Goal: Transaction & Acquisition: Purchase product/service

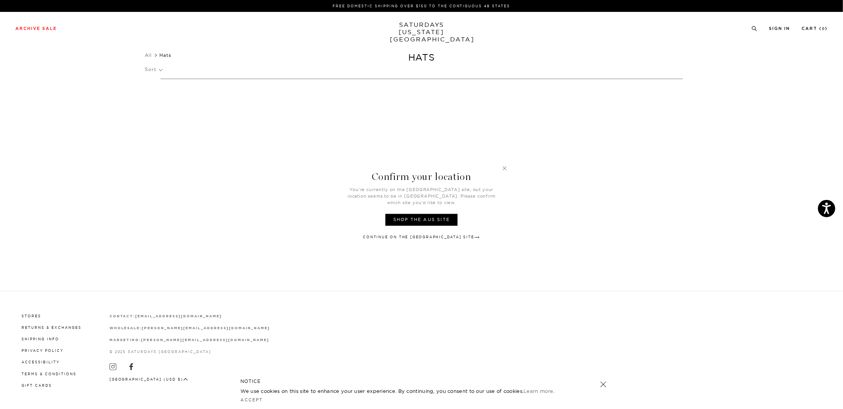
click at [431, 235] on link "Continue on the USA Site" at bounding box center [421, 238] width 117 height 6
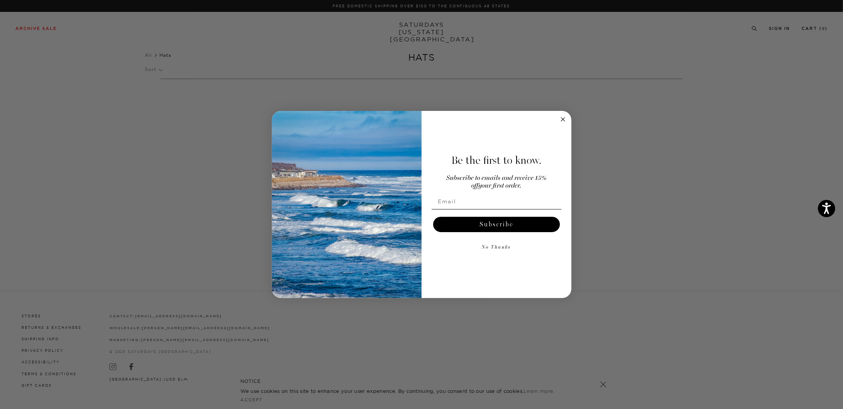
click at [465, 202] on input "Email" at bounding box center [497, 201] width 130 height 15
type input "Taylorbourke96@gmail.com"
click at [467, 225] on button "Subscribe" at bounding box center [496, 224] width 127 height 15
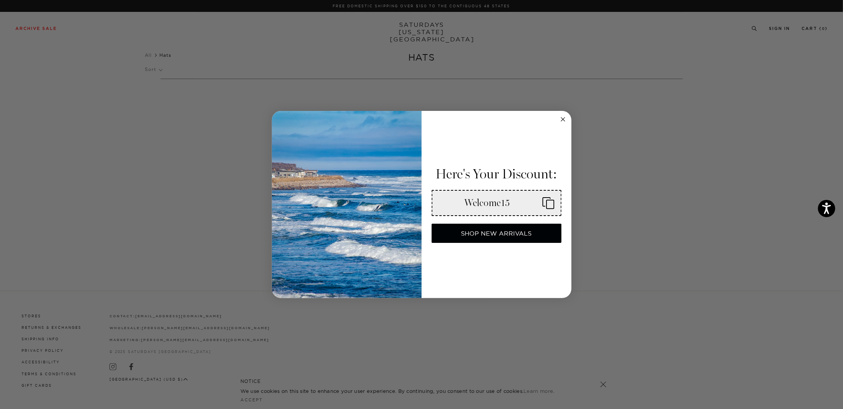
click at [546, 205] on rect "Copy coupon code" at bounding box center [549, 204] width 7 height 8
click at [564, 121] on icon "Close dialog" at bounding box center [563, 120] width 4 height 4
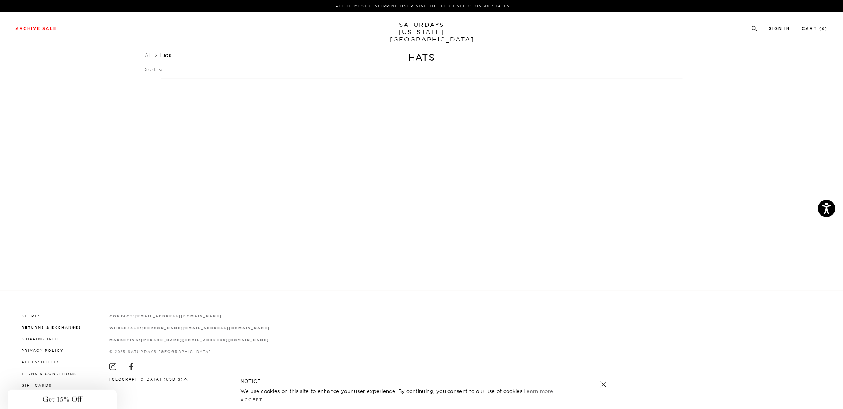
click at [366, 116] on body "Accessibility Screen-Reader Guide, Feedback, and Issue Reporting | New window F…" at bounding box center [421, 204] width 843 height 409
click at [416, 60] on div "All Hats Clear All Filters (0)" at bounding box center [421, 55] width 553 height 11
click at [423, 30] on link "SATURDAYS NEW YORK CITY" at bounding box center [421, 32] width 63 height 22
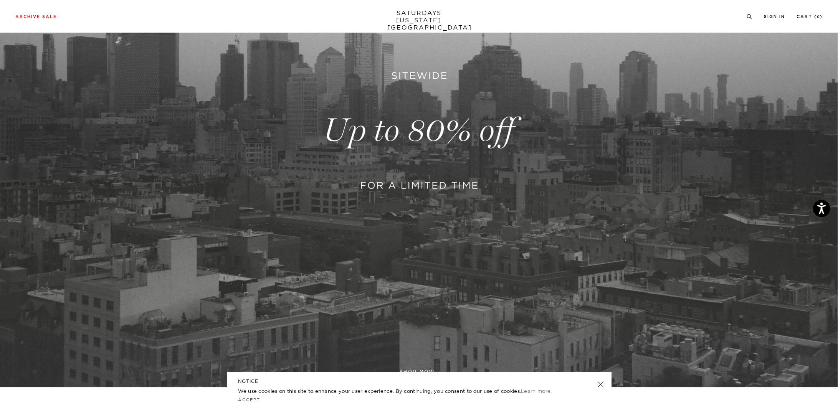
scroll to position [192, 0]
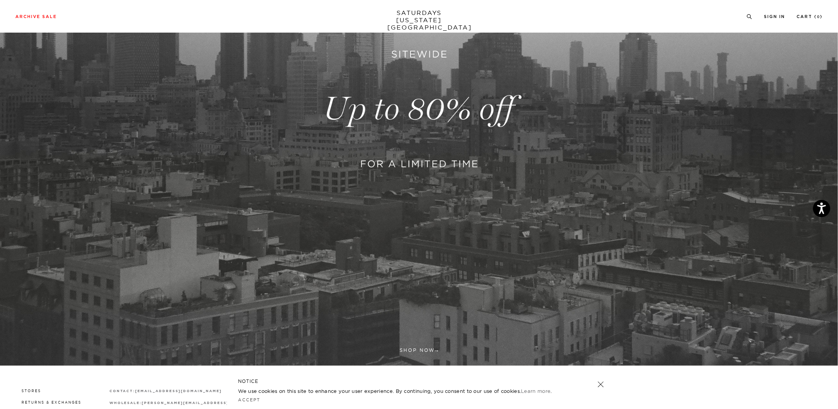
click at [459, 108] on link at bounding box center [419, 109] width 838 height 513
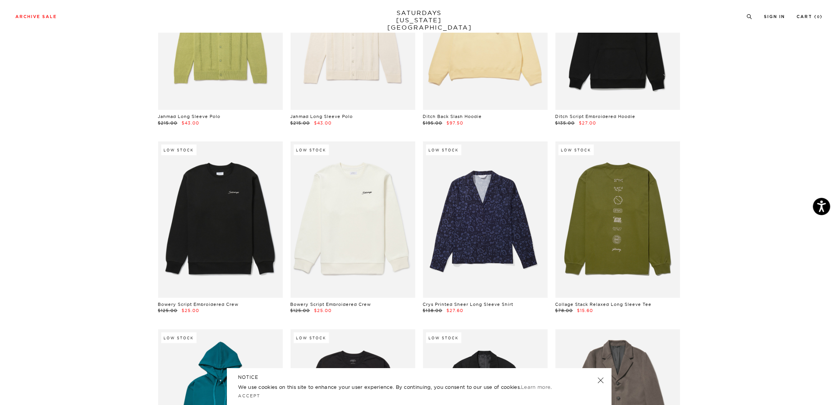
scroll to position [5760, 0]
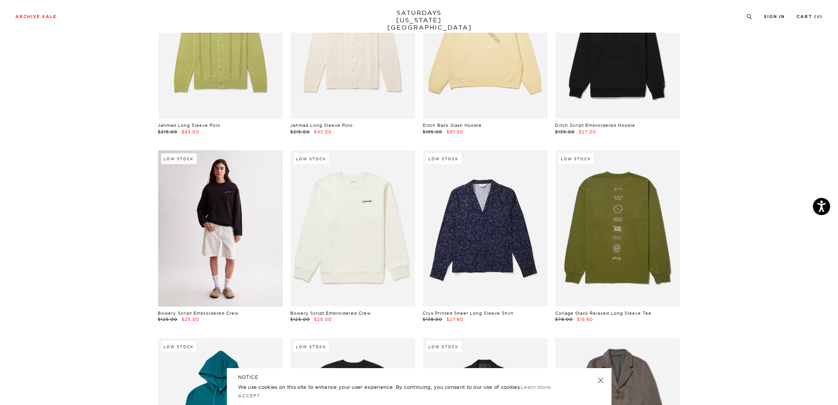
click at [243, 204] on link at bounding box center [220, 228] width 125 height 156
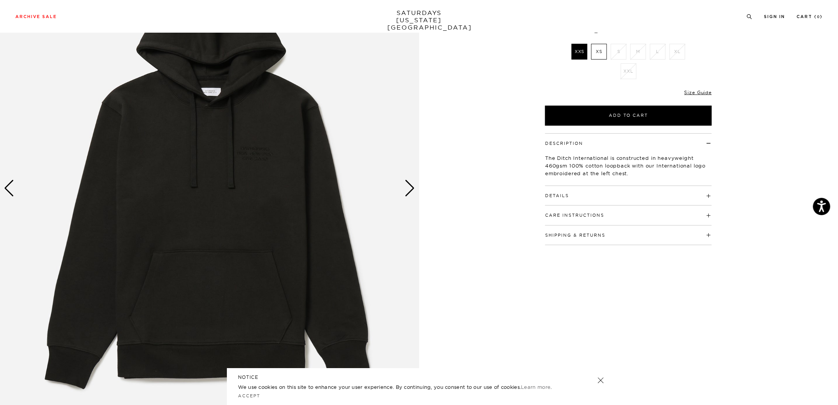
scroll to position [154, 0]
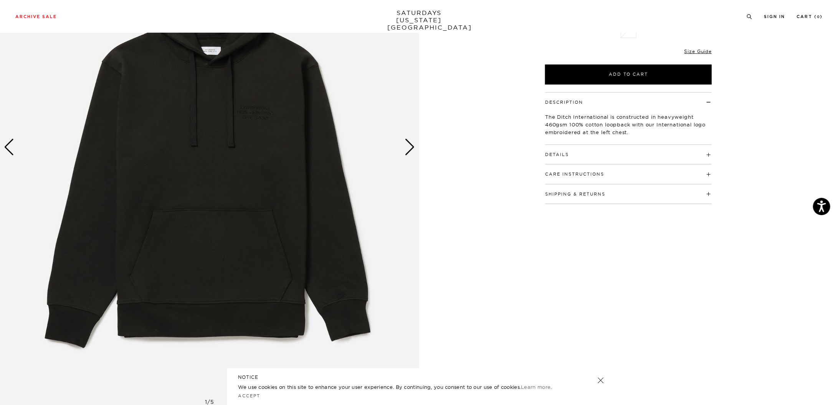
click at [268, 116] on img at bounding box center [209, 147] width 419 height 524
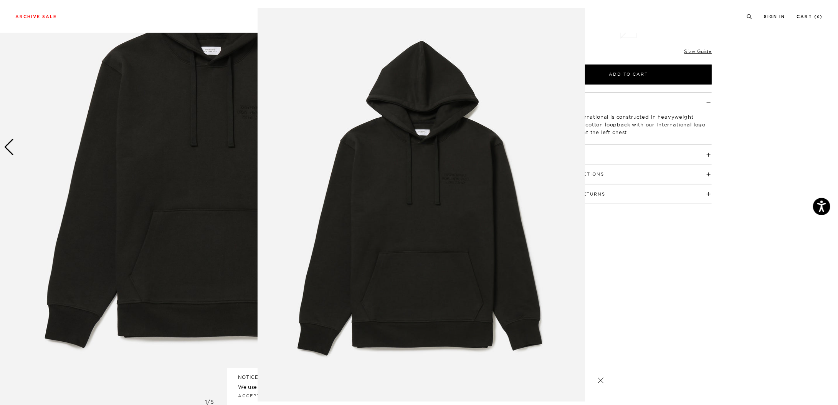
click at [622, 281] on figure at bounding box center [419, 202] width 838 height 405
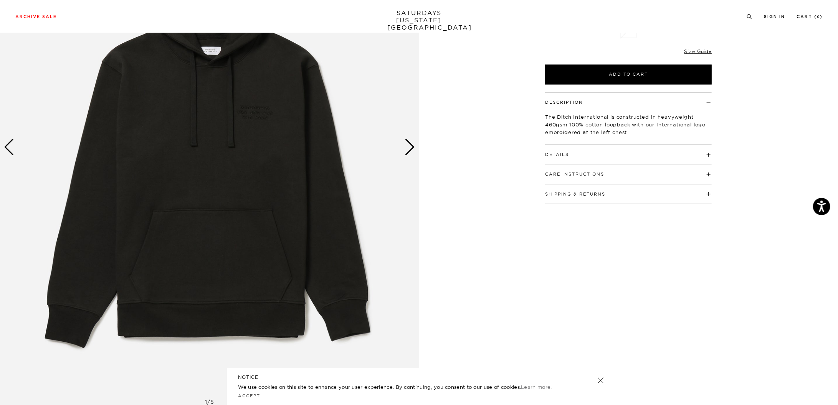
click at [415, 149] on img at bounding box center [209, 147] width 419 height 524
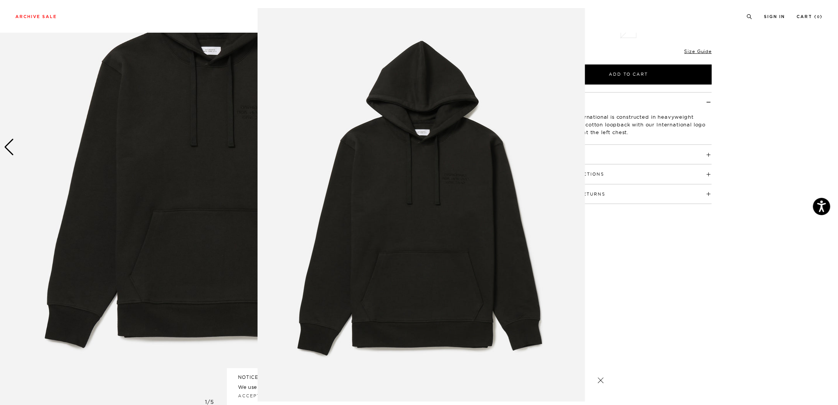
drag, startPoint x: 642, startPoint y: 297, endPoint x: 435, endPoint y: 167, distance: 244.0
click at [639, 294] on figure at bounding box center [419, 202] width 838 height 405
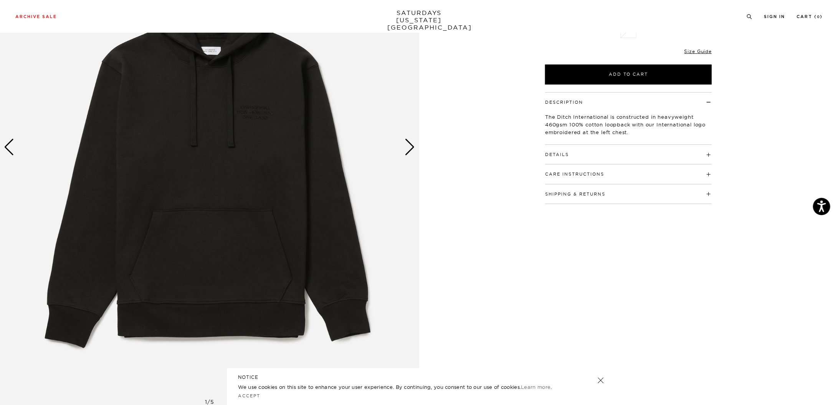
click at [409, 143] on div "Next slide" at bounding box center [410, 147] width 10 height 17
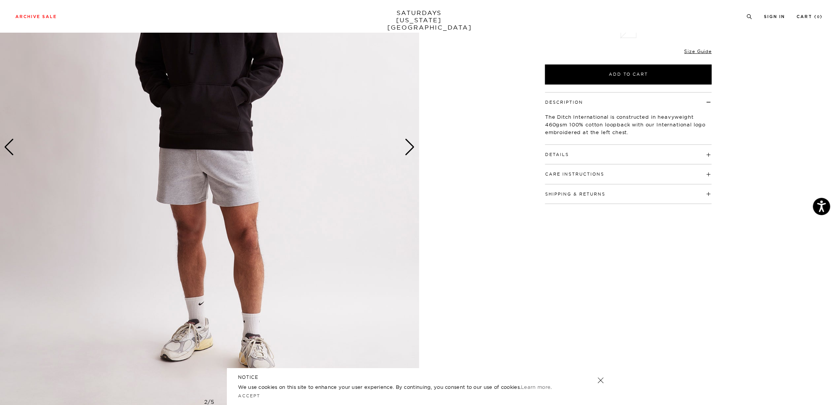
click at [409, 143] on div "Next slide" at bounding box center [410, 147] width 10 height 17
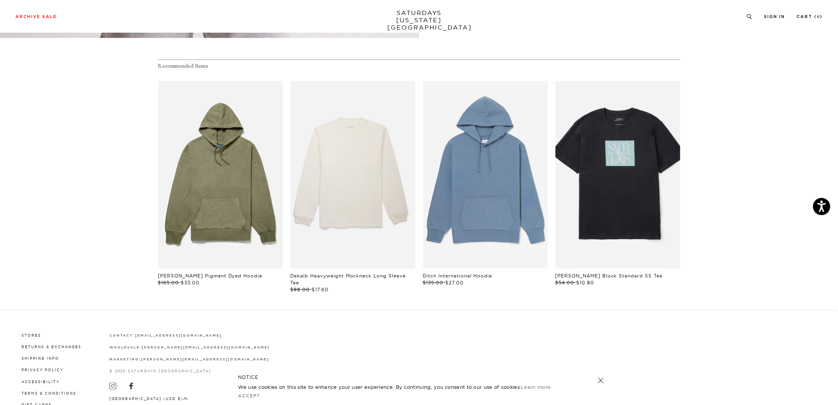
scroll to position [548, 0]
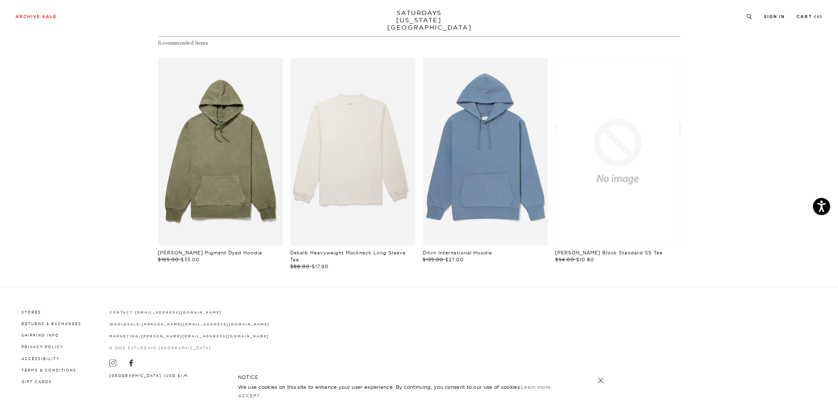
click at [601, 137] on link at bounding box center [618, 151] width 125 height 187
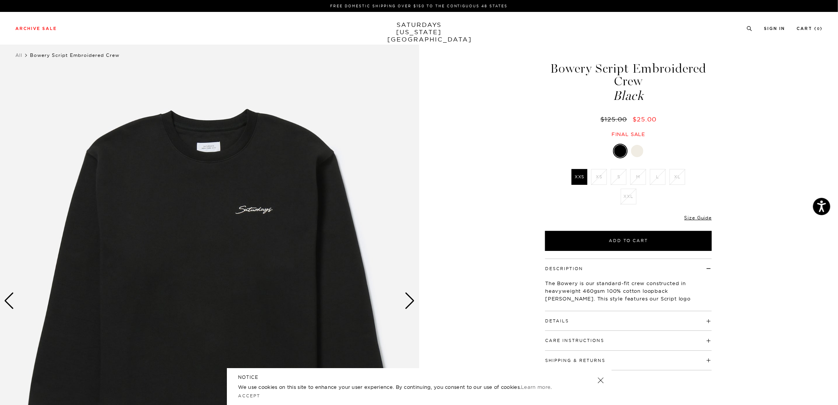
click at [636, 151] on div at bounding box center [637, 151] width 12 height 12
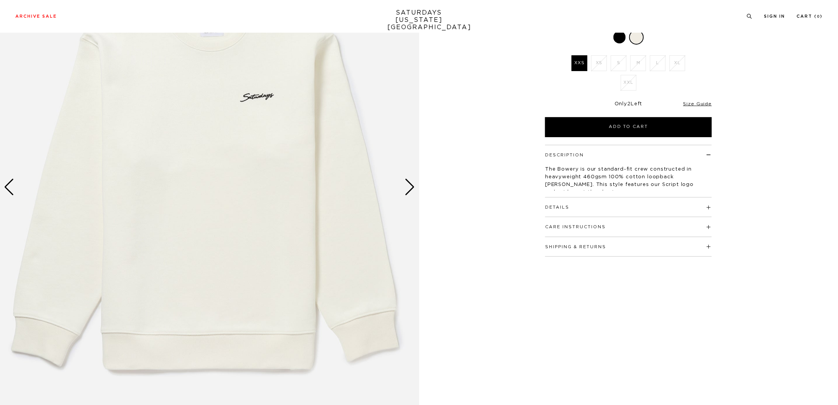
scroll to position [115, 0]
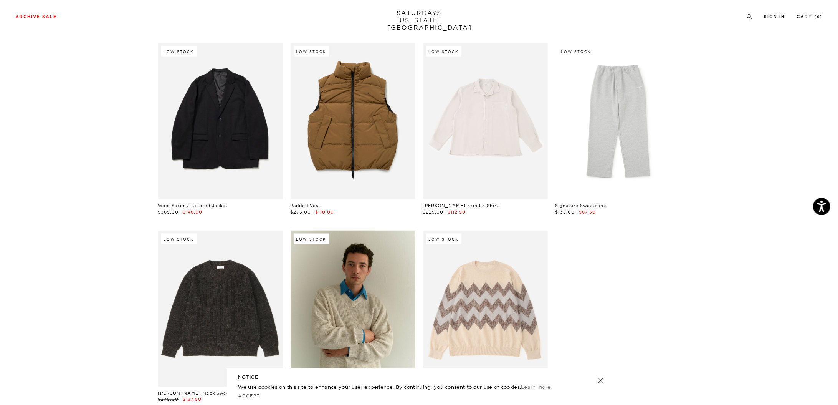
scroll to position [12442, 0]
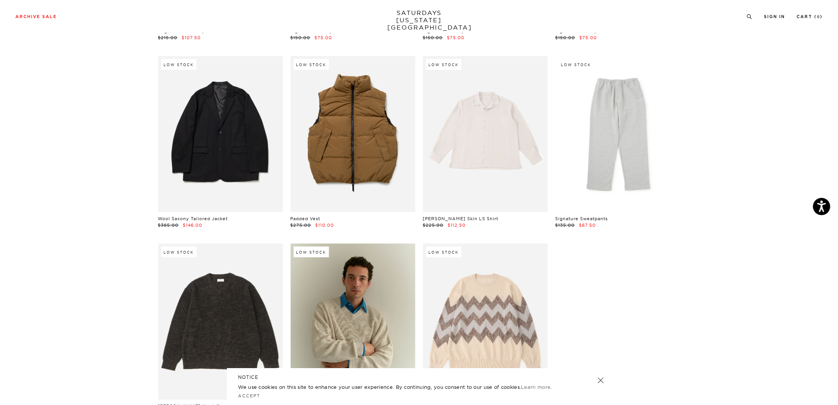
drag, startPoint x: 98, startPoint y: 141, endPoint x: 87, endPoint y: 140, distance: 11.2
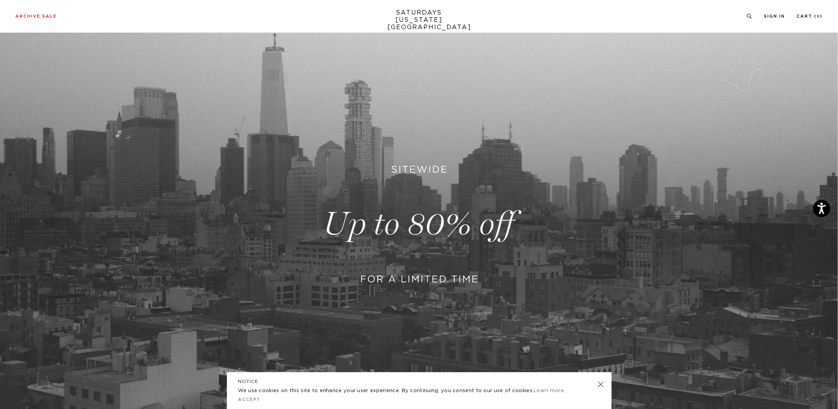
scroll to position [267, 0]
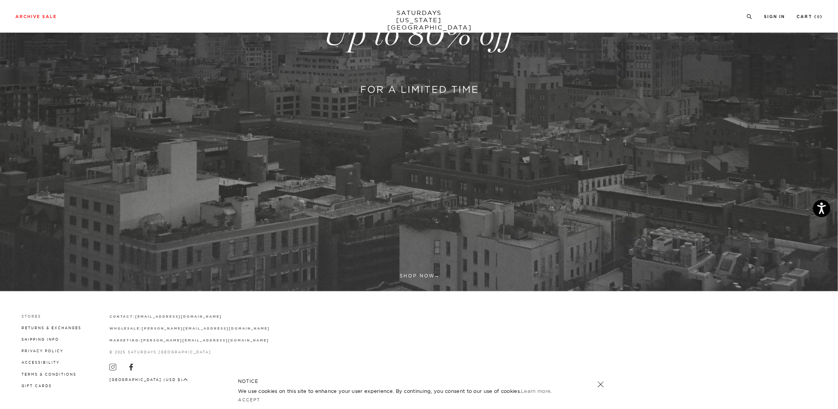
click at [32, 316] on link "Stores" at bounding box center [32, 317] width 20 height 4
